Goal: Task Accomplishment & Management: Manage account settings

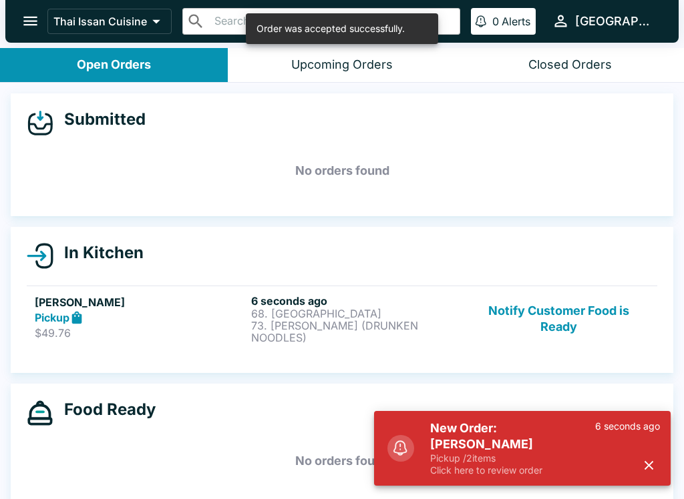
click at [163, 334] on p "$49.76" at bounding box center [140, 332] width 211 height 13
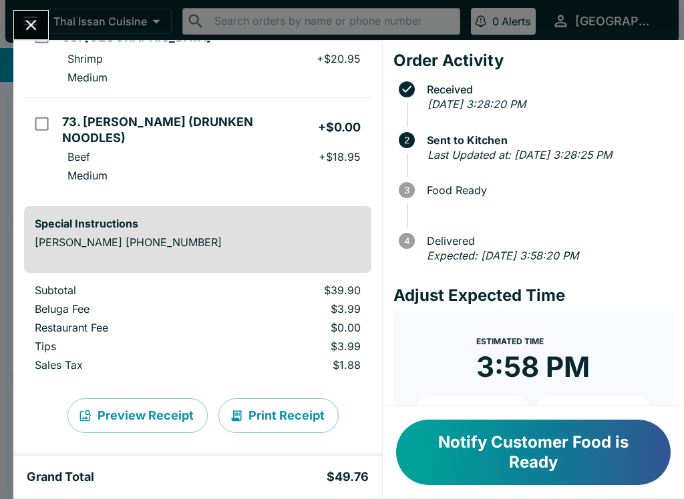
scroll to position [145, 0]
click at [266, 406] on button "Print Receipt" at bounding box center [278, 416] width 120 height 35
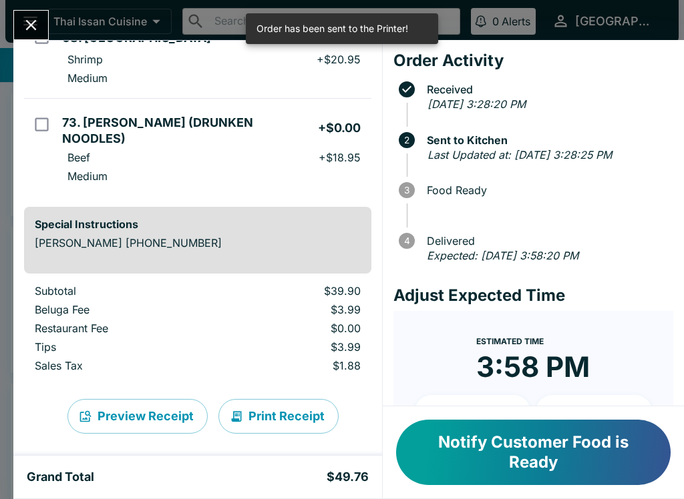
click at [44, 34] on button "Close" at bounding box center [31, 25] width 34 height 29
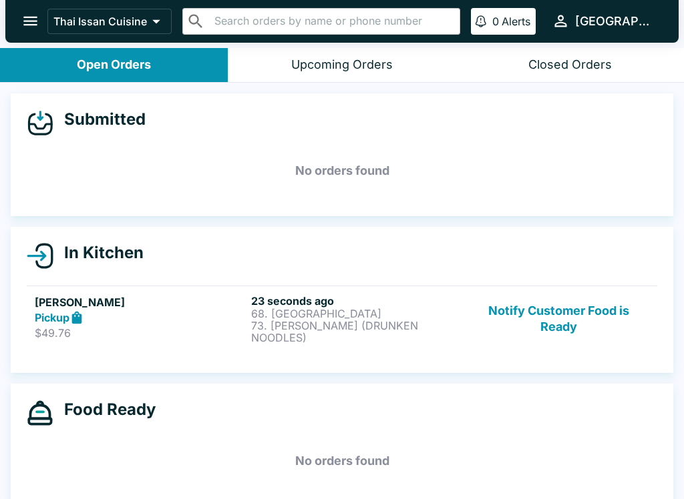
click at [189, 313] on div "Pickup" at bounding box center [140, 317] width 211 height 15
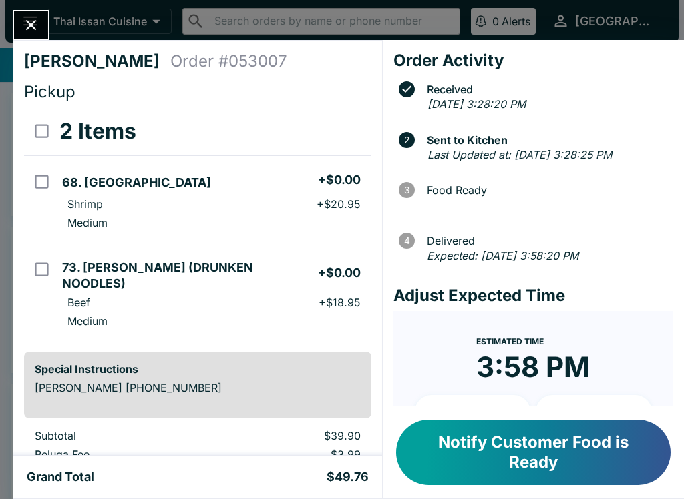
click at [19, 27] on button "Close" at bounding box center [31, 25] width 34 height 29
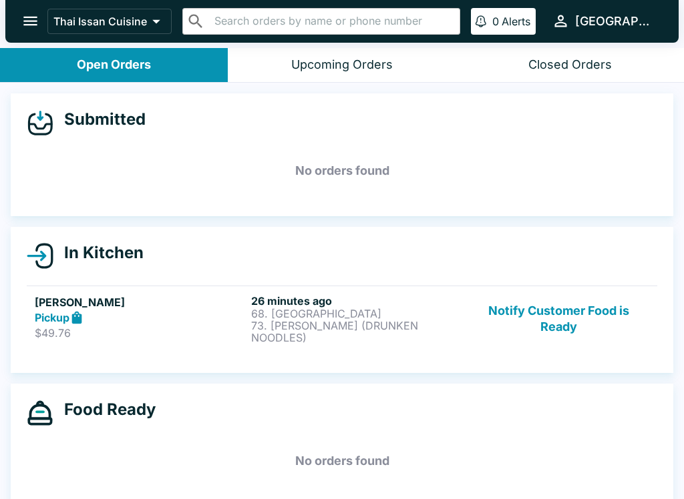
click at [573, 313] on button "Notify Customer Food is Ready" at bounding box center [558, 318] width 181 height 49
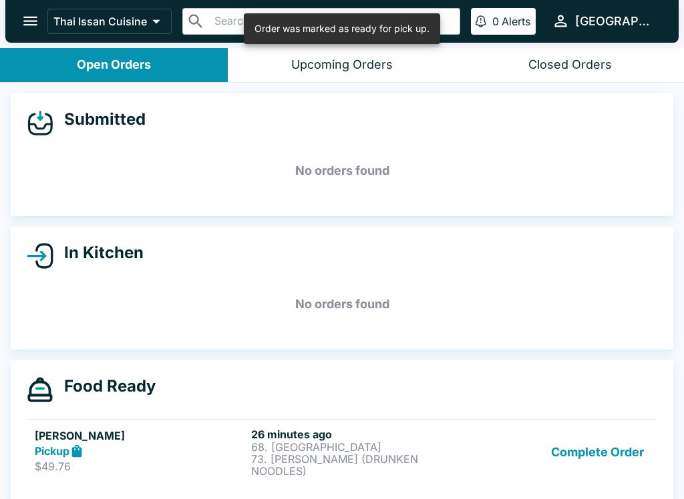
click at [605, 447] on button "Complete Order" at bounding box center [596, 452] width 103 height 49
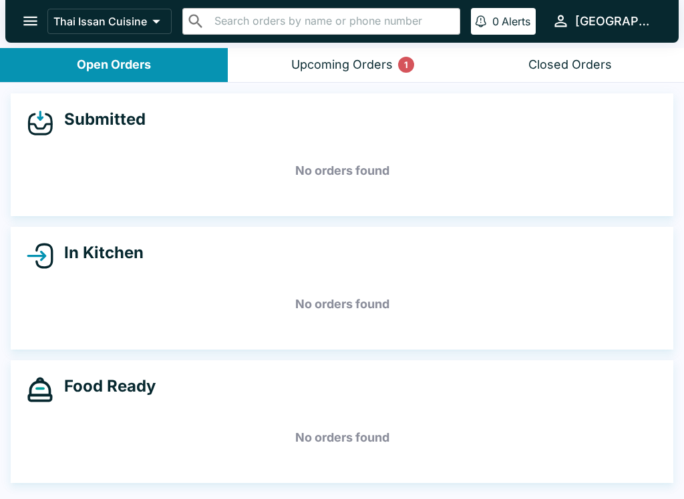
click at [344, 57] on div "Upcoming Orders 1" at bounding box center [341, 64] width 101 height 15
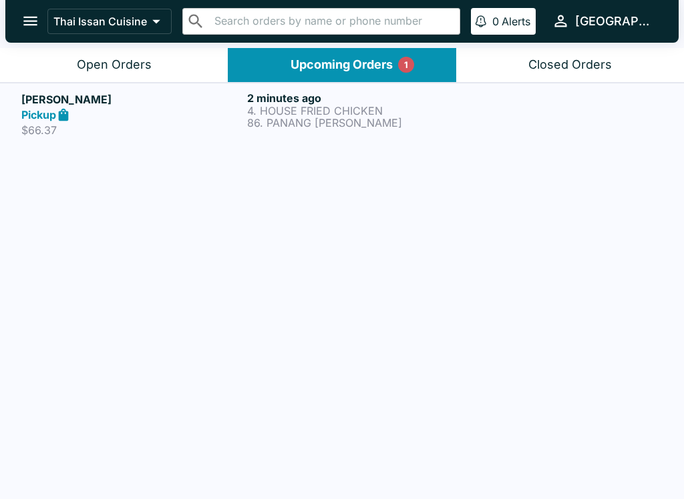
click at [122, 33] on button "Thai Issan Cuisine" at bounding box center [109, 21] width 124 height 25
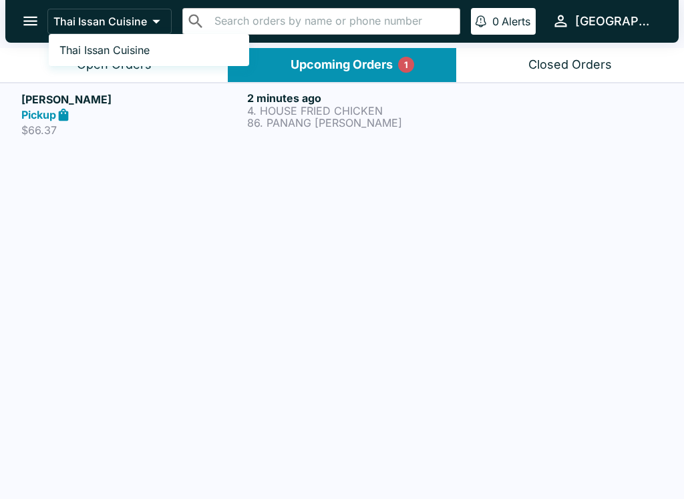
click at [575, 346] on div at bounding box center [342, 249] width 684 height 499
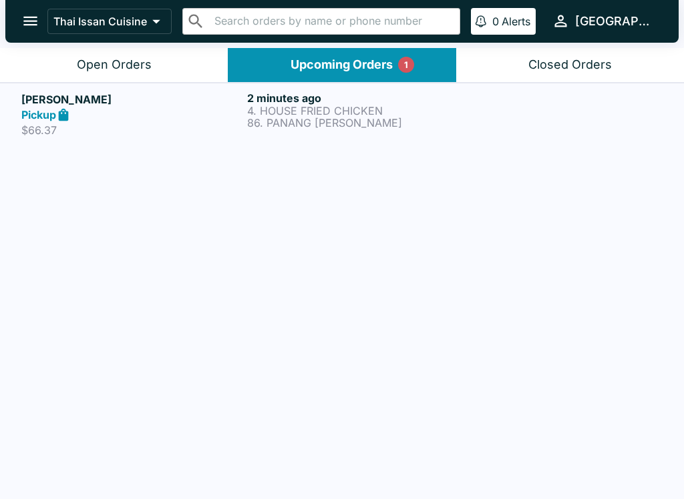
click at [119, 63] on div "Open Orders" at bounding box center [114, 64] width 75 height 15
